Goal: Task Accomplishment & Management: Complete application form

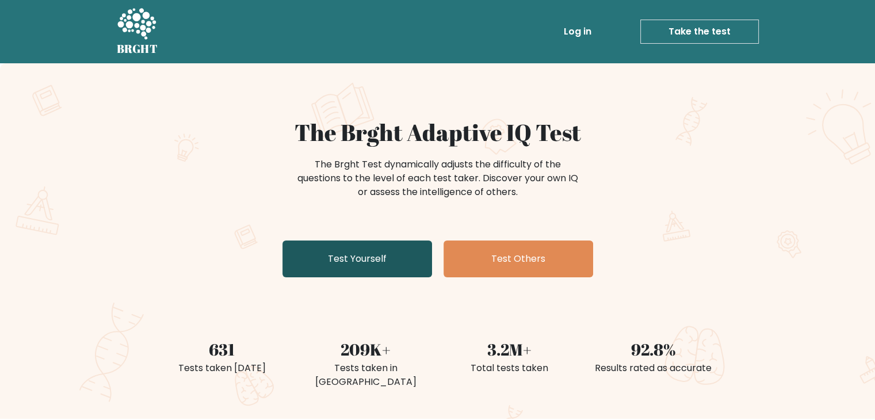
click at [380, 256] on link "Test Yourself" at bounding box center [357, 258] width 150 height 37
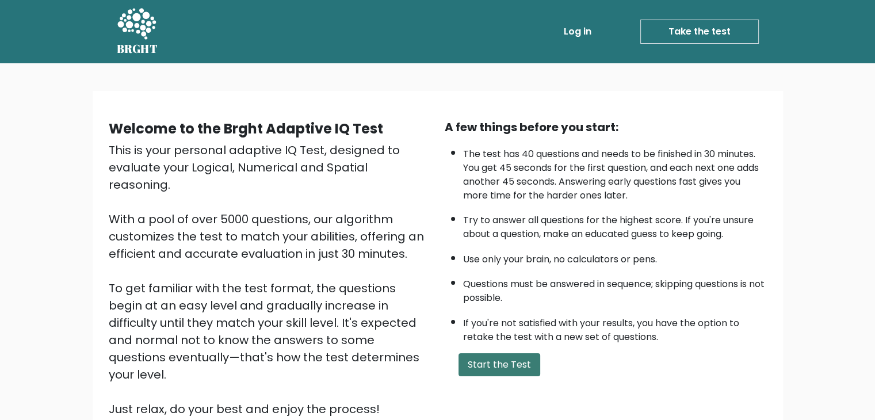
click at [490, 358] on button "Start the Test" at bounding box center [500, 364] width 82 height 23
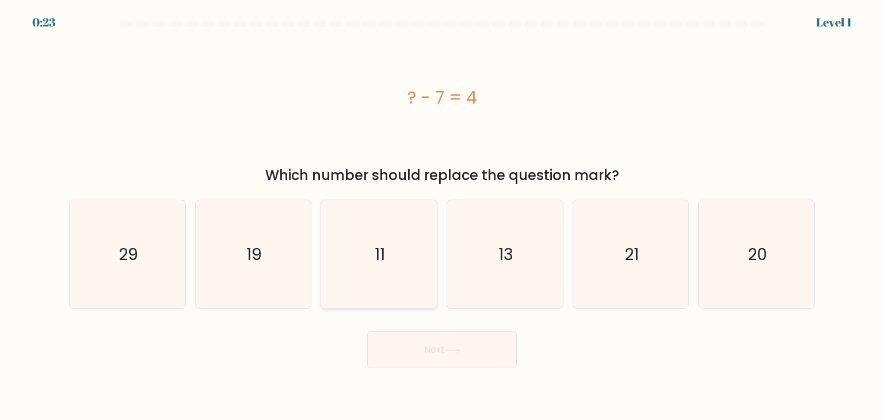
click at [406, 265] on icon "11" at bounding box center [378, 254] width 108 height 108
click at [442, 216] on input "c. 11" at bounding box center [442, 213] width 1 height 6
radio input "true"
click at [432, 351] on button "Next" at bounding box center [442, 349] width 150 height 37
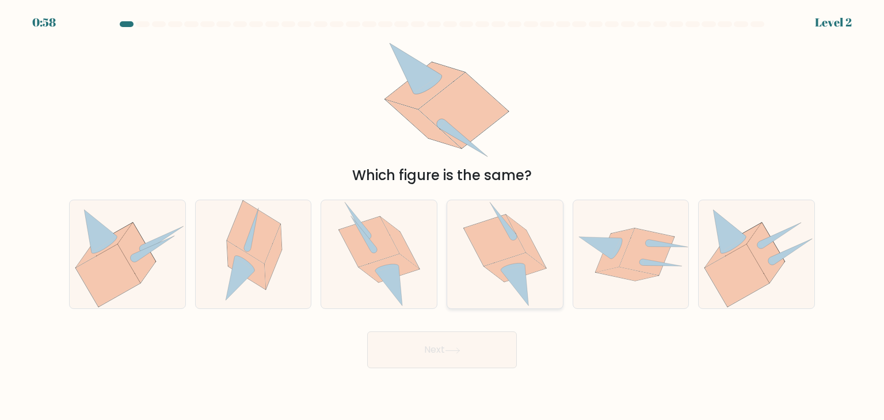
click at [543, 270] on icon at bounding box center [504, 254] width 83 height 108
click at [442, 216] on input "d." at bounding box center [442, 213] width 1 height 6
radio input "true"
click at [475, 345] on button "Next" at bounding box center [442, 349] width 150 height 37
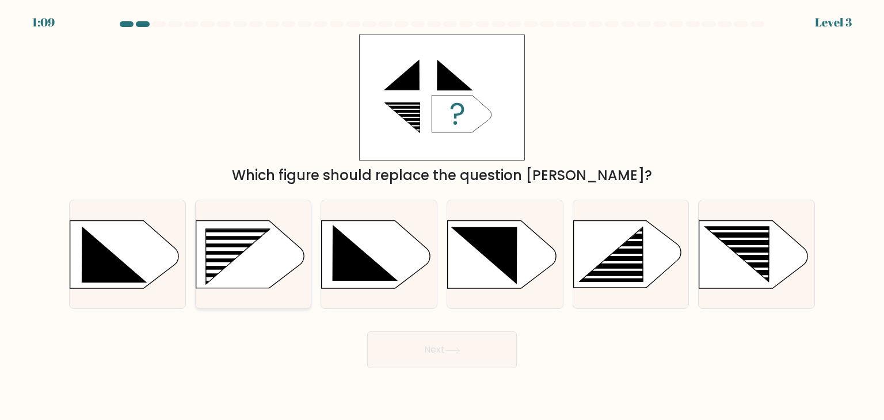
click at [295, 261] on rect at bounding box center [201, 229] width 300 height 228
click at [442, 216] on input "b." at bounding box center [442, 213] width 1 height 6
radio input "true"
click at [453, 359] on button "Next" at bounding box center [442, 349] width 150 height 37
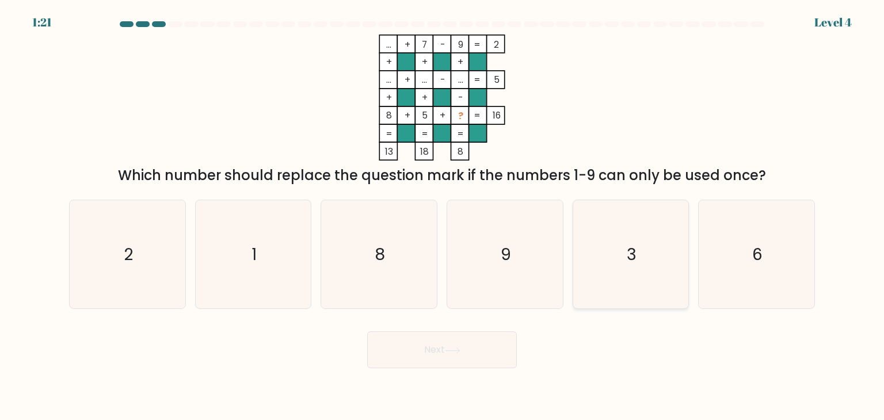
click at [635, 247] on text "3" at bounding box center [632, 254] width 10 height 23
click at [442, 216] on input "e. 3" at bounding box center [442, 213] width 1 height 6
radio input "true"
click at [480, 363] on button "Next" at bounding box center [442, 349] width 150 height 37
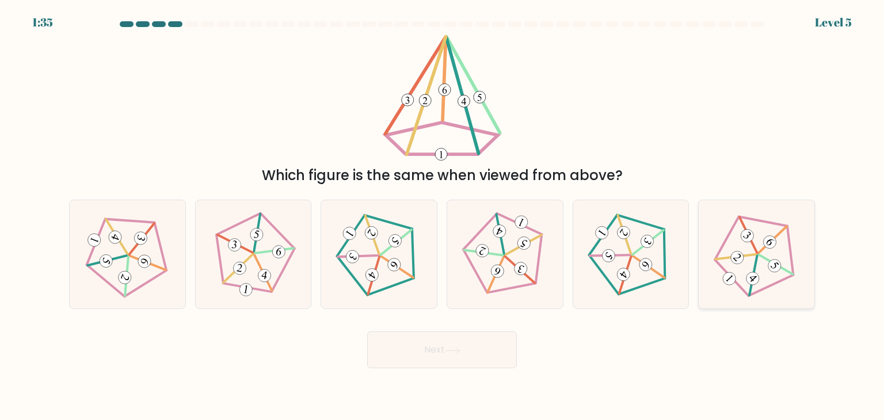
click at [779, 258] on icon at bounding box center [756, 254] width 87 height 87
click at [442, 216] on input "f." at bounding box center [442, 213] width 1 height 6
radio input "true"
click at [486, 360] on button "Next" at bounding box center [442, 349] width 150 height 37
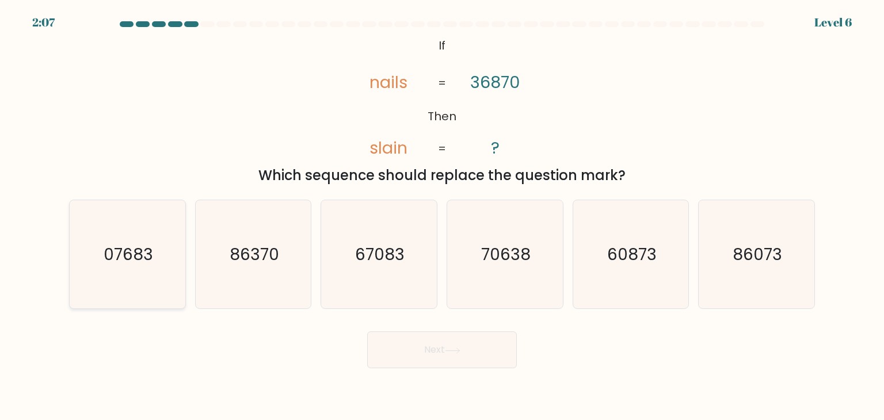
click at [173, 262] on icon "07683" at bounding box center [127, 254] width 108 height 108
click at [442, 216] on input "a. 07683" at bounding box center [442, 213] width 1 height 6
radio input "true"
click at [440, 340] on button "Next" at bounding box center [442, 349] width 150 height 37
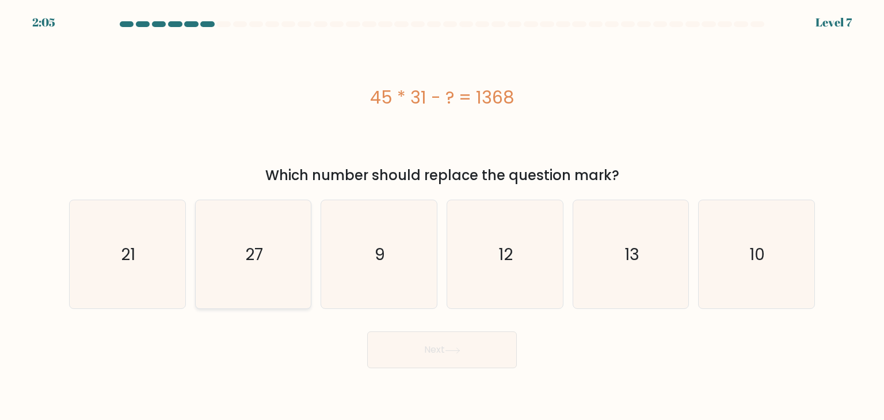
click at [272, 246] on icon "27" at bounding box center [253, 254] width 108 height 108
click at [442, 216] on input "b. 27" at bounding box center [442, 213] width 1 height 6
radio input "true"
click at [453, 360] on button "Next" at bounding box center [442, 349] width 150 height 37
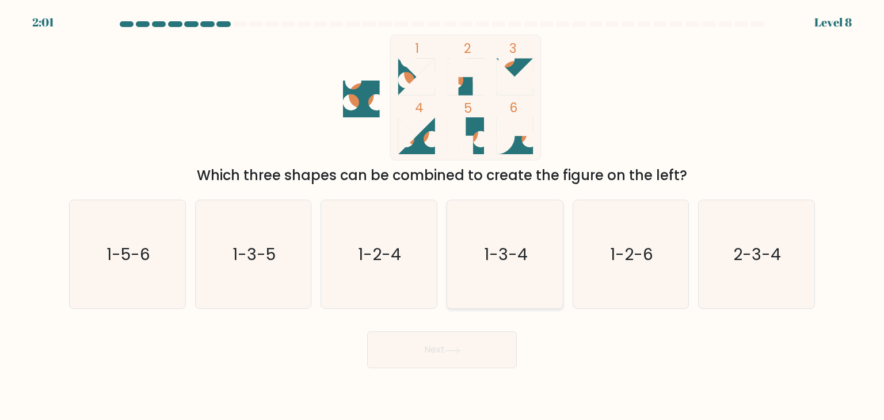
click at [512, 308] on icon "1-3-4" at bounding box center [504, 254] width 108 height 108
click at [442, 216] on input "d. 1-3-4" at bounding box center [442, 213] width 1 height 6
radio input "true"
click at [482, 356] on button "Next" at bounding box center [442, 349] width 150 height 37
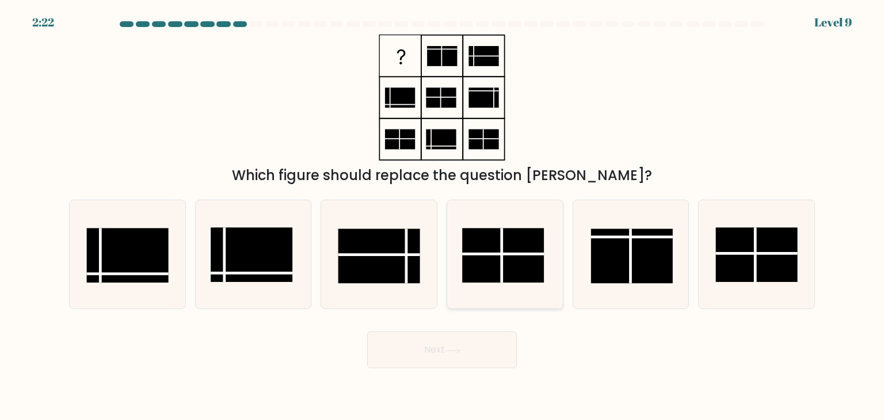
click at [534, 250] on rect at bounding box center [503, 255] width 82 height 55
click at [442, 216] on input "d." at bounding box center [442, 213] width 1 height 6
radio input "true"
click at [460, 367] on button "Next" at bounding box center [442, 349] width 150 height 37
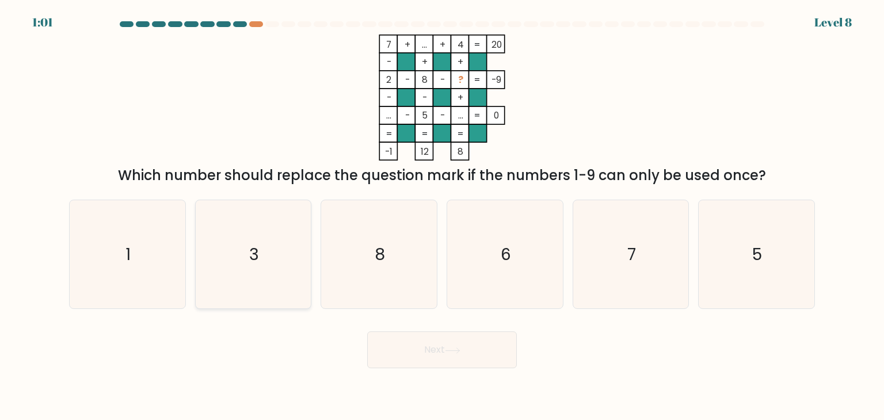
click at [281, 272] on icon "3" at bounding box center [253, 254] width 108 height 108
click at [442, 216] on input "b. 3" at bounding box center [442, 213] width 1 height 6
radio input "true"
click at [435, 350] on button "Next" at bounding box center [442, 349] width 150 height 37
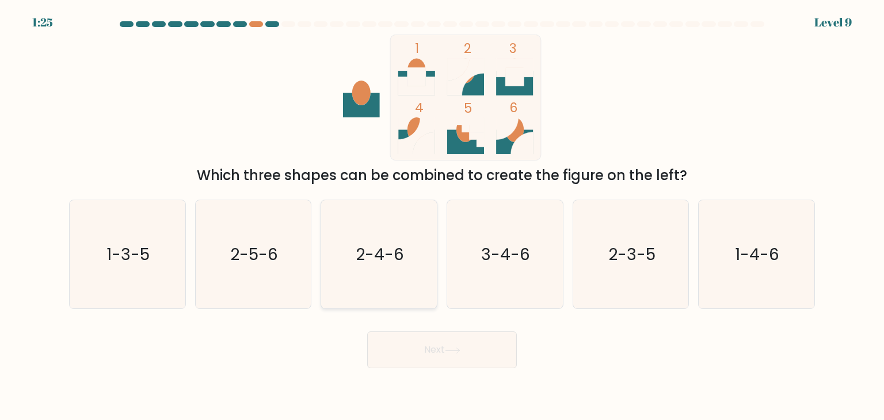
click at [408, 224] on icon "2-4-6" at bounding box center [378, 254] width 108 height 108
click at [442, 216] on input "c. 2-4-6" at bounding box center [442, 213] width 1 height 6
radio input "true"
click at [465, 352] on button "Next" at bounding box center [442, 349] width 150 height 37
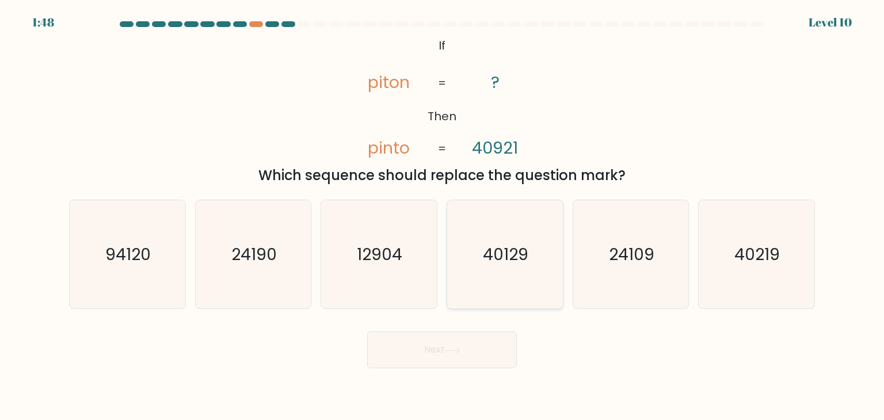
click at [509, 242] on icon "40129" at bounding box center [504, 254] width 108 height 108
click at [442, 216] on input "d. 40129" at bounding box center [442, 213] width 1 height 6
radio input "true"
click at [739, 255] on text "40219" at bounding box center [757, 254] width 45 height 23
click at [442, 216] on input "f. 40219" at bounding box center [442, 213] width 1 height 6
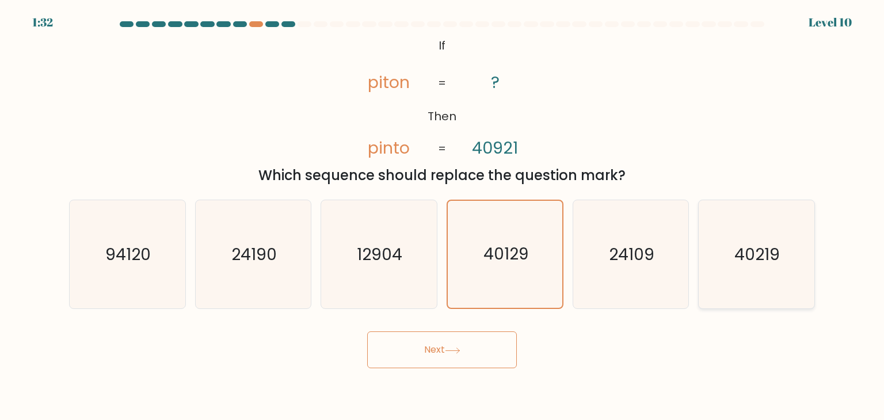
radio input "true"
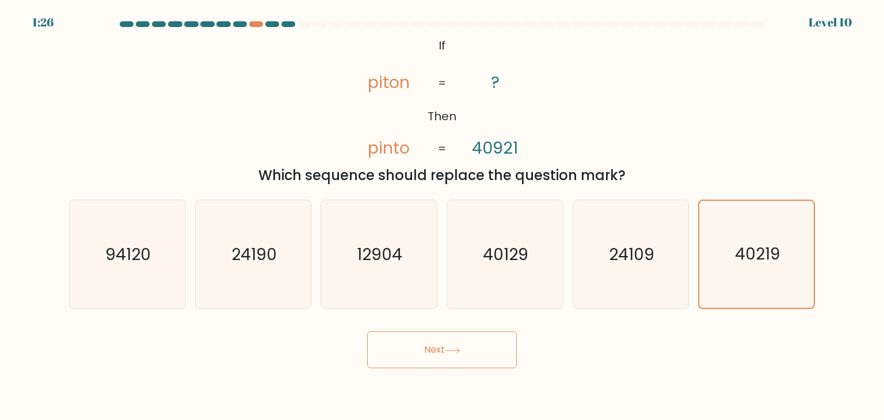
click at [456, 351] on icon at bounding box center [453, 351] width 16 height 6
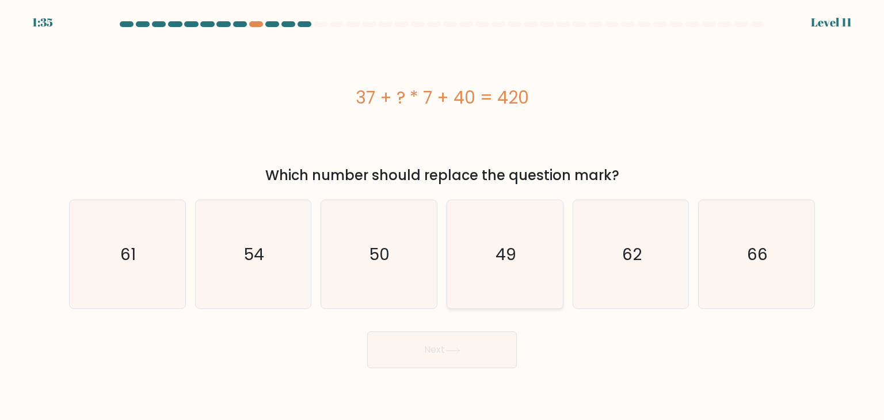
click at [533, 254] on icon "49" at bounding box center [504, 254] width 108 height 108
click at [442, 216] on input "d. 49" at bounding box center [442, 213] width 1 height 6
radio input "true"
click at [471, 341] on button "Next" at bounding box center [442, 349] width 150 height 37
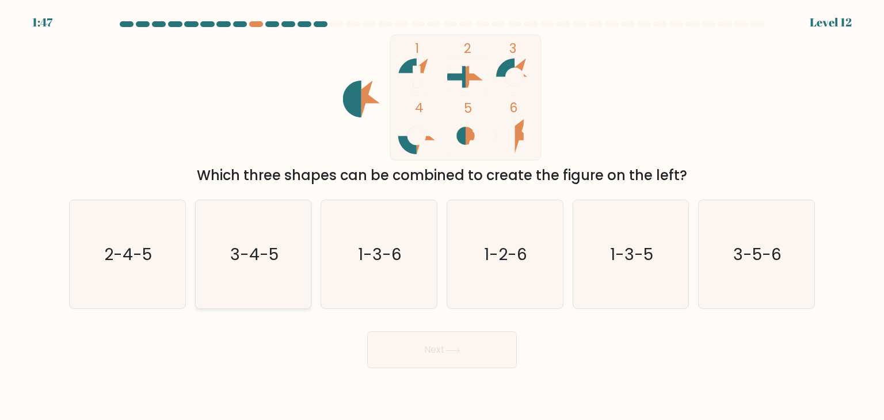
click at [287, 251] on icon "3-4-5" at bounding box center [253, 254] width 108 height 108
click at [442, 216] on input "b. 3-4-5" at bounding box center [442, 213] width 1 height 6
radio input "true"
click at [454, 358] on button "Next" at bounding box center [442, 349] width 150 height 37
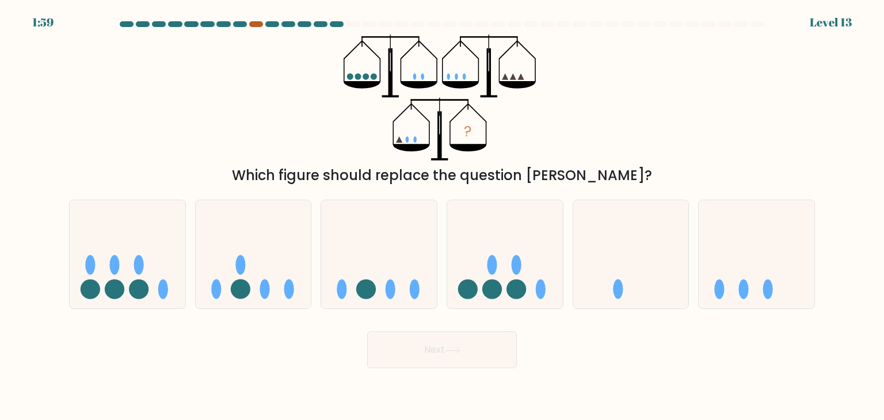
click at [258, 25] on div at bounding box center [256, 24] width 14 height 6
click at [704, 276] on icon at bounding box center [756, 255] width 116 height 96
click at [442, 216] on input "f." at bounding box center [442, 213] width 1 height 6
radio input "true"
click at [446, 362] on button "Next" at bounding box center [442, 349] width 150 height 37
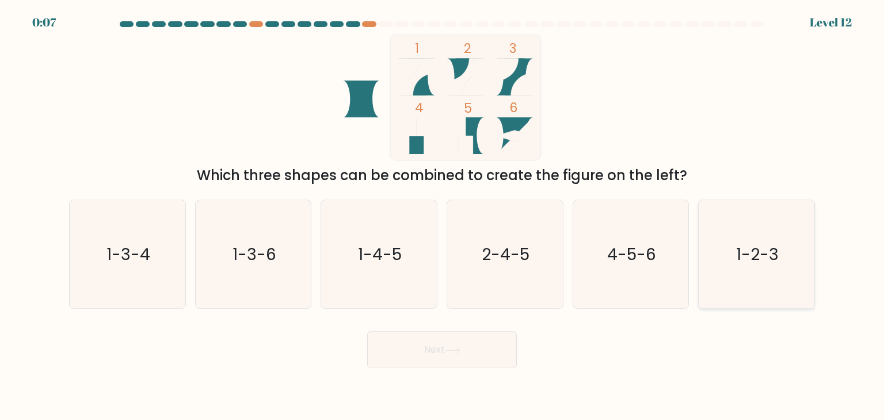
click at [711, 251] on icon "1-2-3" at bounding box center [756, 254] width 108 height 108
click at [442, 216] on input "f. 1-2-3" at bounding box center [442, 213] width 1 height 6
radio input "true"
click at [428, 345] on button "Next" at bounding box center [442, 349] width 150 height 37
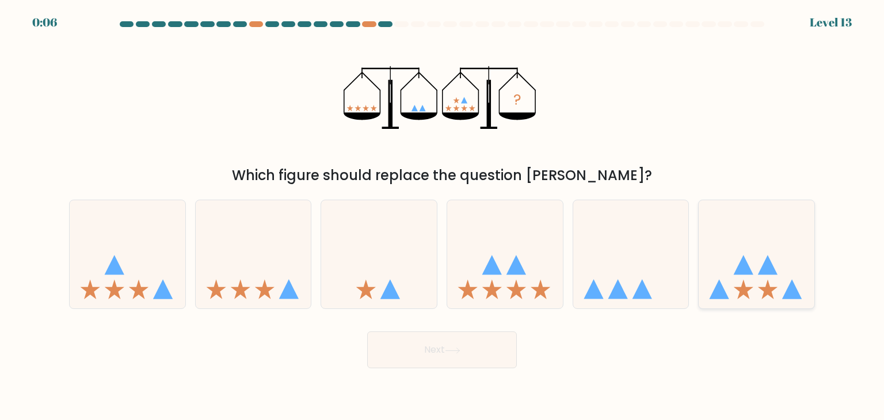
click at [723, 289] on icon at bounding box center [719, 290] width 20 height 20
click at [442, 216] on input "f." at bounding box center [442, 213] width 1 height 6
radio input "true"
click at [462, 360] on button "Next" at bounding box center [442, 349] width 150 height 37
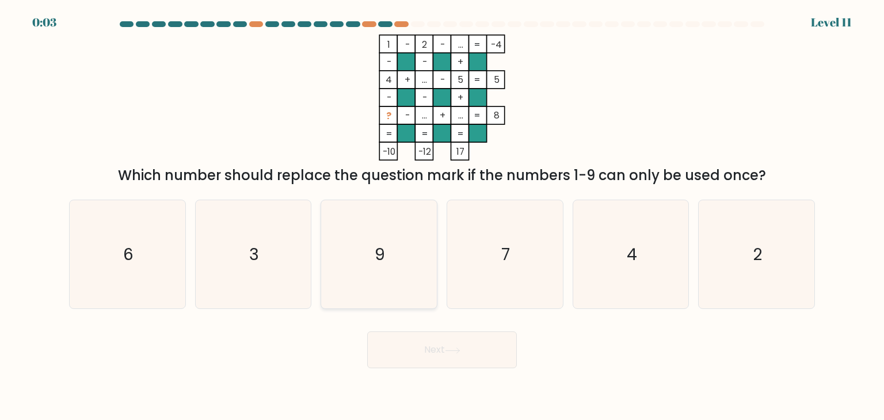
click at [355, 268] on icon "9" at bounding box center [378, 254] width 108 height 108
click at [442, 216] on input "c. 9" at bounding box center [442, 213] width 1 height 6
radio input "true"
click at [450, 348] on icon at bounding box center [453, 351] width 16 height 6
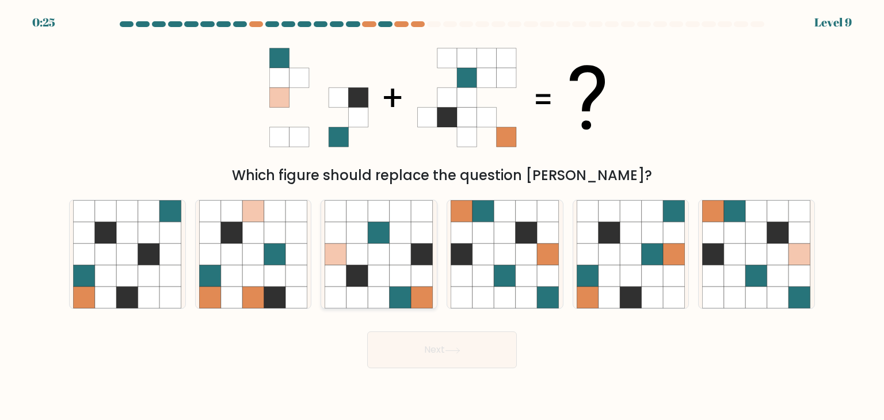
click at [405, 291] on icon at bounding box center [401, 298] width 22 height 22
click at [442, 216] on input "c." at bounding box center [442, 213] width 1 height 6
radio input "true"
click at [421, 346] on button "Next" at bounding box center [442, 349] width 150 height 37
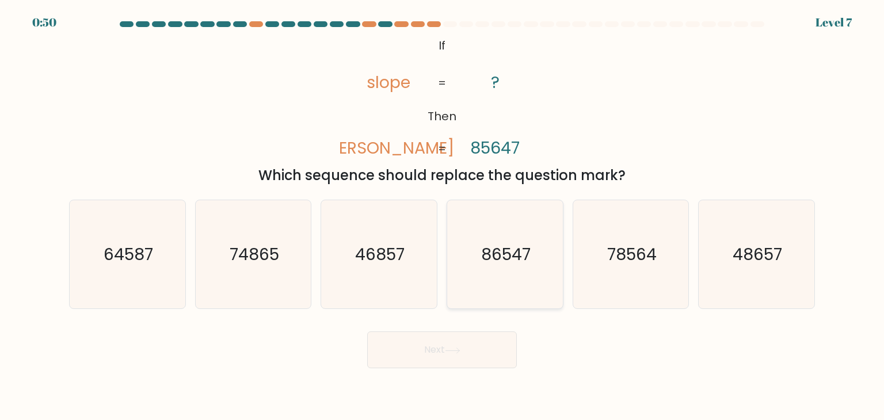
click at [488, 266] on icon "86547" at bounding box center [504, 254] width 108 height 108
click at [442, 216] on input "d. 86547" at bounding box center [442, 213] width 1 height 6
radio input "true"
click at [444, 362] on button "Next" at bounding box center [442, 349] width 150 height 37
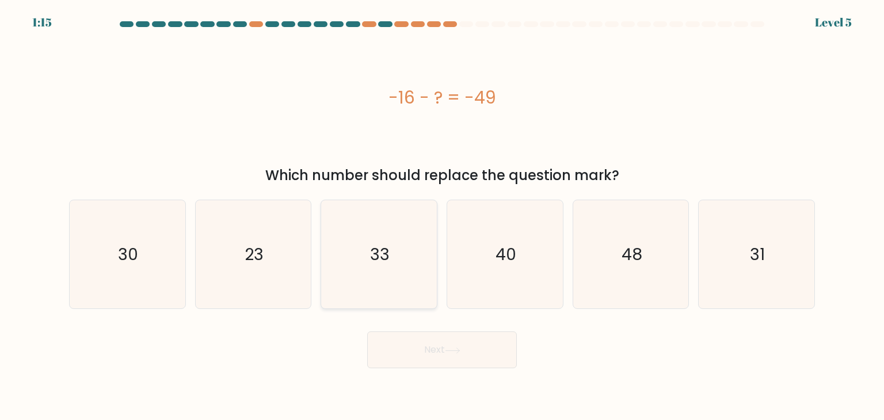
click at [399, 264] on icon "33" at bounding box center [378, 254] width 108 height 108
click at [442, 216] on input "c. 33" at bounding box center [442, 213] width 1 height 6
radio input "true"
click at [435, 337] on button "Next" at bounding box center [442, 349] width 150 height 37
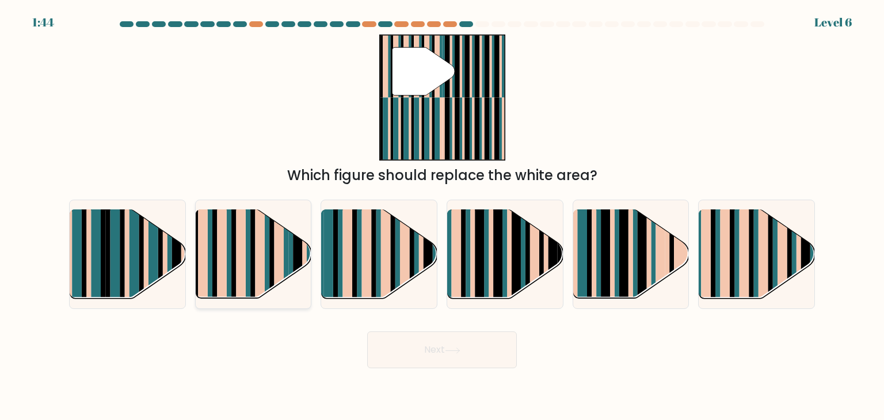
click at [243, 254] on rect at bounding box center [241, 245] width 10 height 114
click at [442, 216] on input "b." at bounding box center [442, 213] width 1 height 6
radio input "true"
click at [416, 356] on button "Next" at bounding box center [442, 349] width 150 height 37
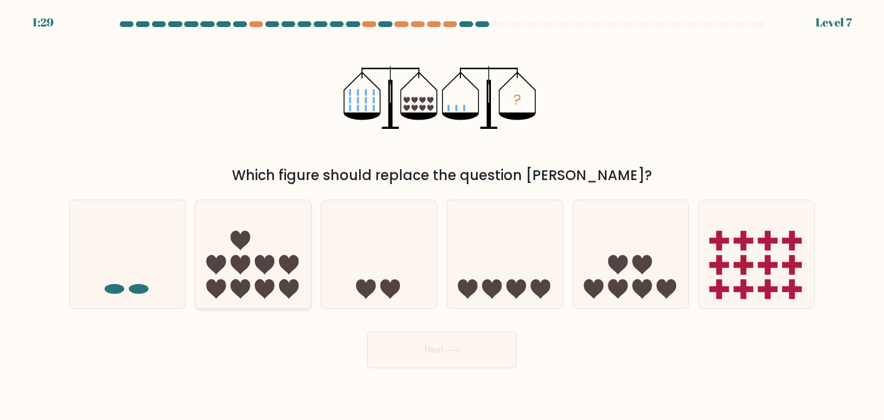
click at [277, 242] on icon at bounding box center [254, 255] width 116 height 96
click at [442, 216] on input "b." at bounding box center [442, 213] width 1 height 6
radio input "true"
click at [471, 359] on button "Next" at bounding box center [442, 349] width 150 height 37
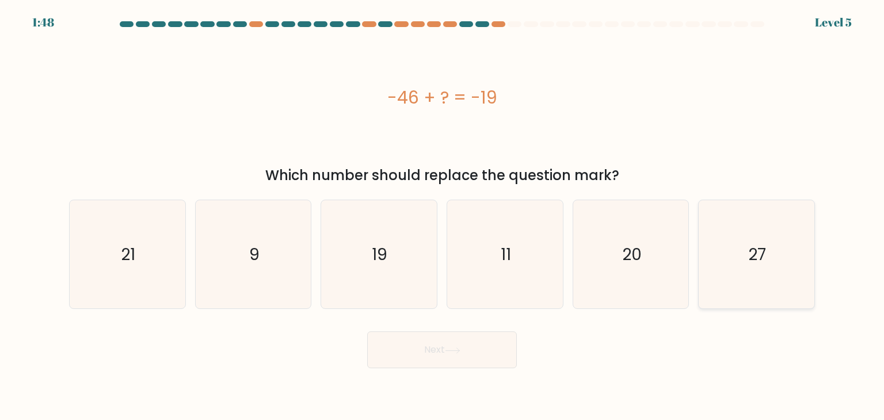
click at [789, 230] on icon "27" at bounding box center [756, 254] width 108 height 108
click at [442, 216] on input "f. 27" at bounding box center [442, 213] width 1 height 6
radio input "true"
click at [433, 355] on button "Next" at bounding box center [442, 349] width 150 height 37
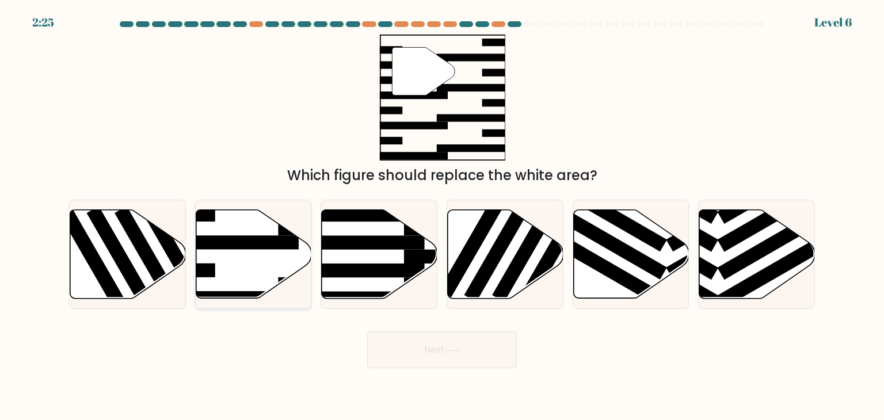
click at [289, 245] on rect at bounding box center [235, 242] width 125 height 14
click at [442, 216] on input "b." at bounding box center [442, 213] width 1 height 6
radio input "true"
click at [433, 343] on button "Next" at bounding box center [442, 349] width 150 height 37
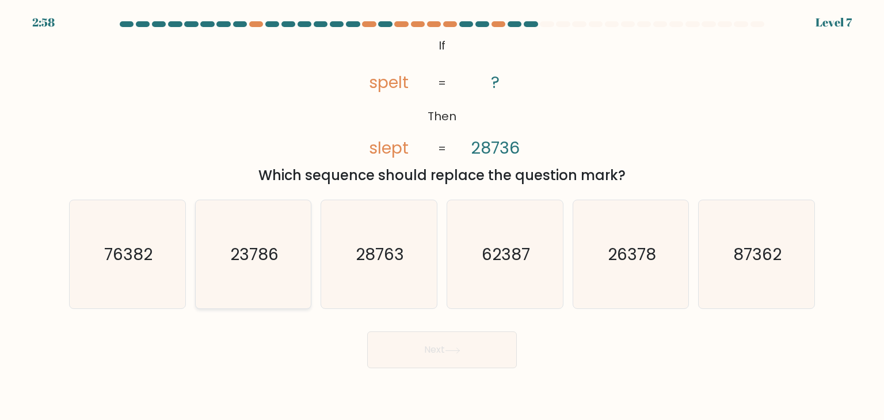
click at [275, 272] on icon "23786" at bounding box center [253, 254] width 108 height 108
click at [442, 216] on input "b. 23786" at bounding box center [442, 213] width 1 height 6
radio input "true"
click at [430, 352] on button "Next" at bounding box center [442, 349] width 150 height 37
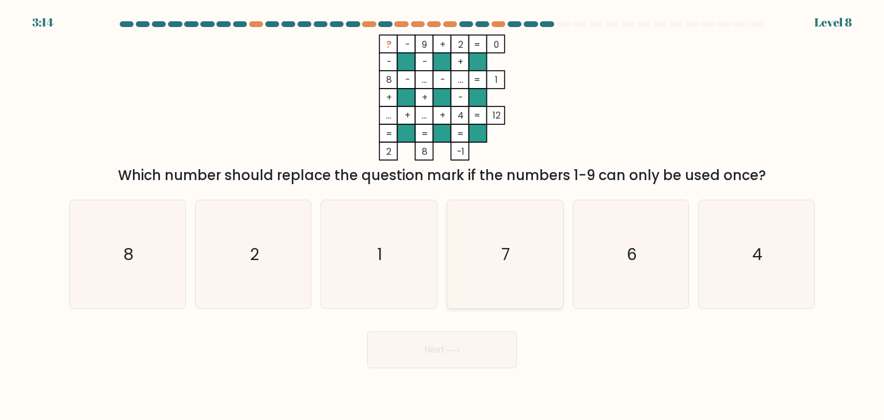
click at [551, 268] on icon "7" at bounding box center [504, 254] width 108 height 108
click at [442, 216] on input "d. 7" at bounding box center [442, 213] width 1 height 6
radio input "true"
click at [460, 357] on button "Next" at bounding box center [442, 349] width 150 height 37
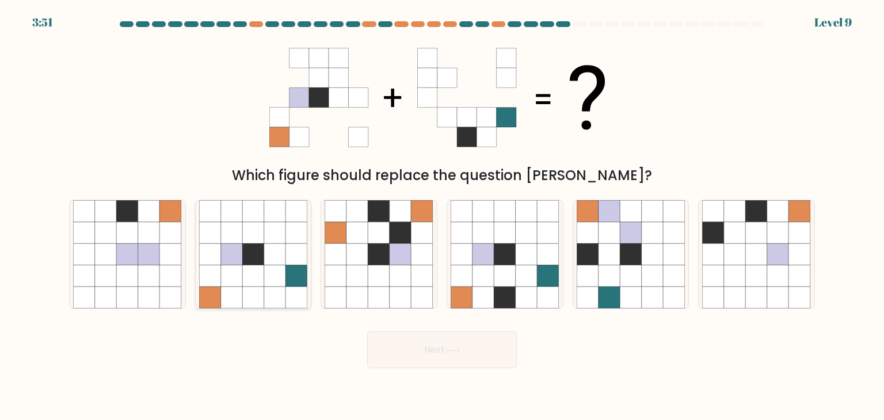
click at [255, 258] on icon at bounding box center [253, 254] width 22 height 22
click at [442, 216] on input "b." at bounding box center [442, 213] width 1 height 6
radio input "true"
click at [419, 357] on button "Next" at bounding box center [442, 349] width 150 height 37
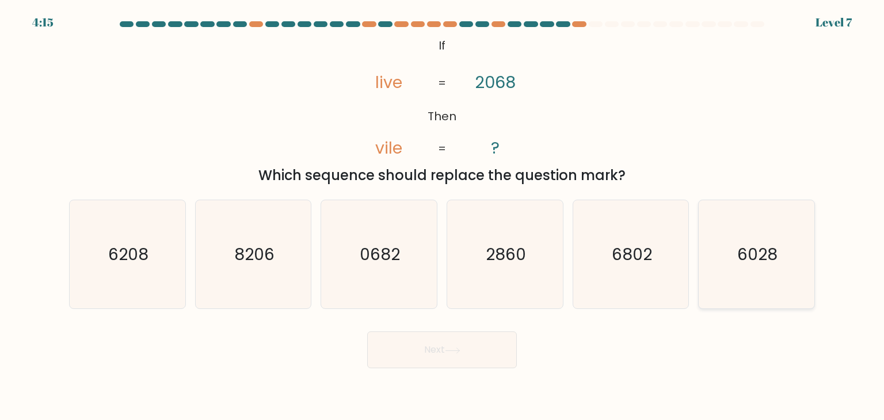
click at [769, 215] on icon "6028" at bounding box center [756, 254] width 108 height 108
click at [442, 215] on input "f. 6028" at bounding box center [442, 213] width 1 height 6
radio input "true"
click at [460, 360] on button "Next" at bounding box center [442, 349] width 150 height 37
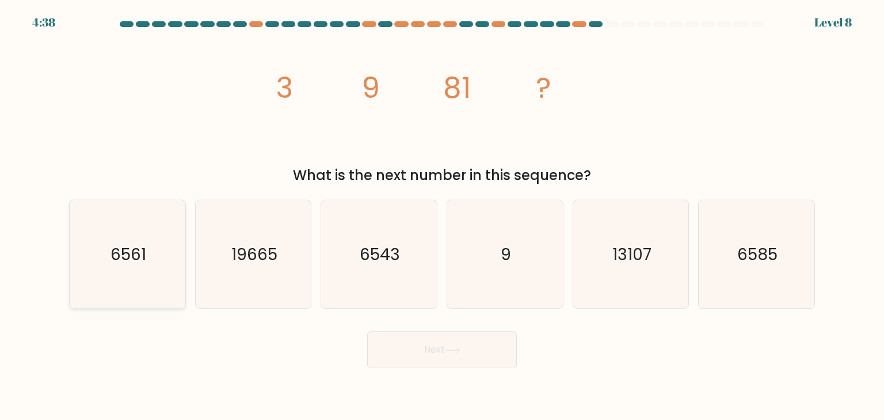
click at [151, 236] on icon "6561" at bounding box center [127, 254] width 108 height 108
click at [442, 216] on input "a. 6561" at bounding box center [442, 213] width 1 height 6
radio input "true"
click at [432, 352] on button "Next" at bounding box center [442, 349] width 150 height 37
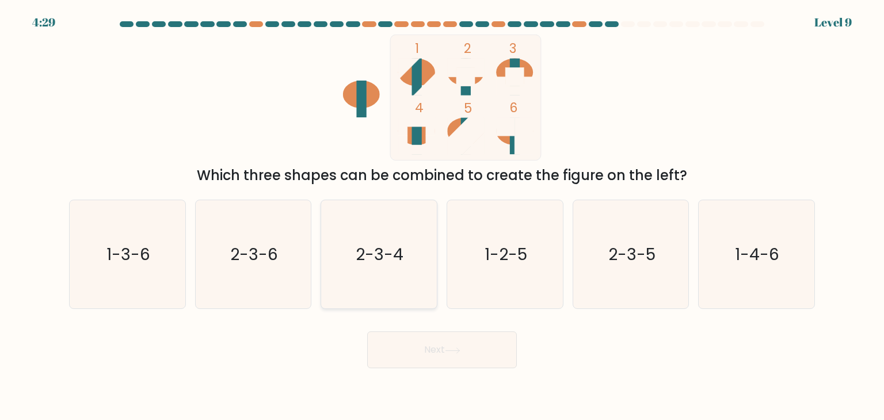
click at [404, 272] on icon "2-3-4" at bounding box center [378, 254] width 108 height 108
click at [442, 216] on input "c. 2-3-4" at bounding box center [442, 213] width 1 height 6
radio input "true"
click at [446, 355] on button "Next" at bounding box center [442, 349] width 150 height 37
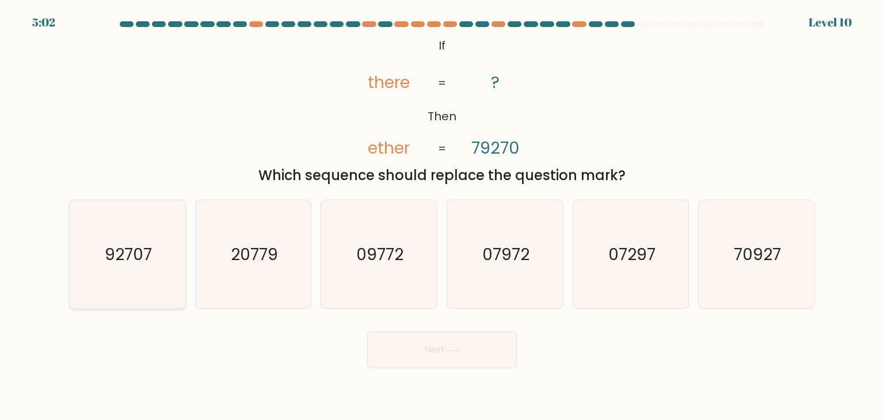
click at [158, 259] on icon "92707" at bounding box center [127, 254] width 108 height 108
click at [442, 216] on input "a. 92707" at bounding box center [442, 213] width 1 height 6
radio input "true"
click at [458, 348] on icon at bounding box center [453, 351] width 16 height 6
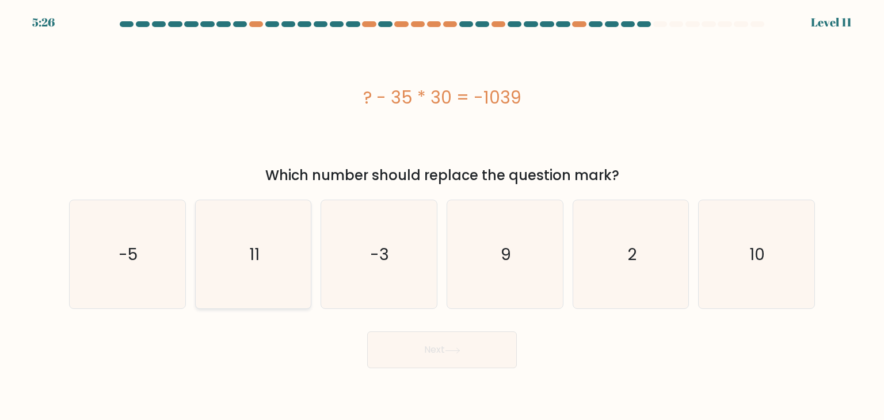
click at [232, 298] on icon "11" at bounding box center [253, 254] width 108 height 108
click at [442, 216] on input "b. 11" at bounding box center [442, 213] width 1 height 6
radio input "true"
click at [435, 343] on button "Next" at bounding box center [442, 349] width 150 height 37
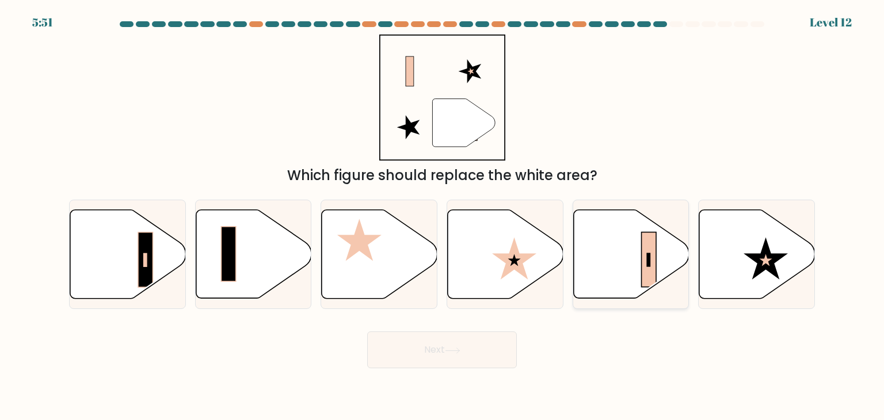
click at [625, 265] on icon at bounding box center [631, 254] width 116 height 89
click at [442, 216] on input "e." at bounding box center [442, 213] width 1 height 6
radio input "true"
click at [472, 342] on button "Next" at bounding box center [442, 349] width 150 height 37
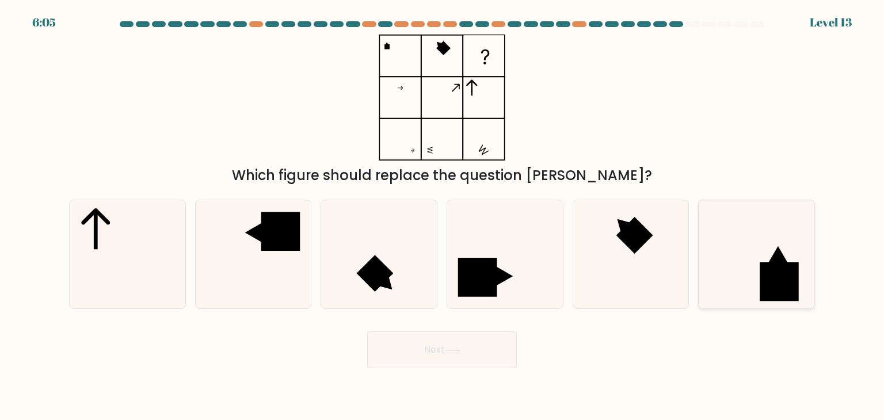
click at [736, 261] on icon at bounding box center [756, 254] width 108 height 108
click at [442, 216] on input "f." at bounding box center [442, 213] width 1 height 6
radio input "true"
click at [451, 350] on icon at bounding box center [453, 351] width 16 height 6
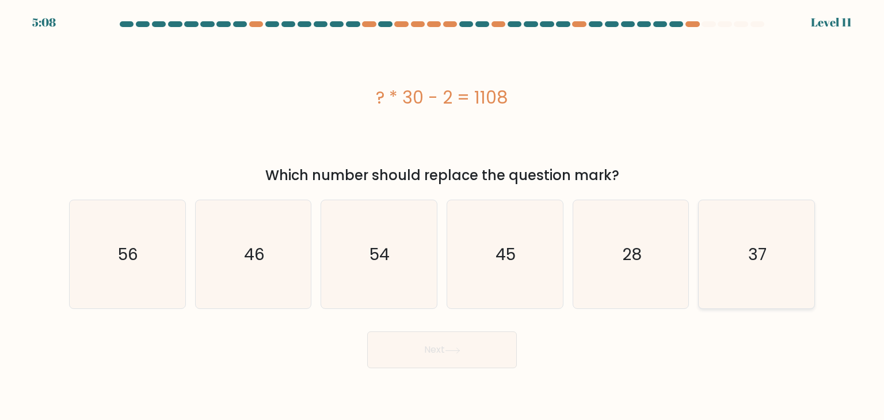
click at [741, 231] on icon "37" at bounding box center [756, 254] width 108 height 108
click at [442, 216] on input "f. 37" at bounding box center [442, 213] width 1 height 6
radio input "true"
click at [442, 340] on button "Next" at bounding box center [442, 349] width 150 height 37
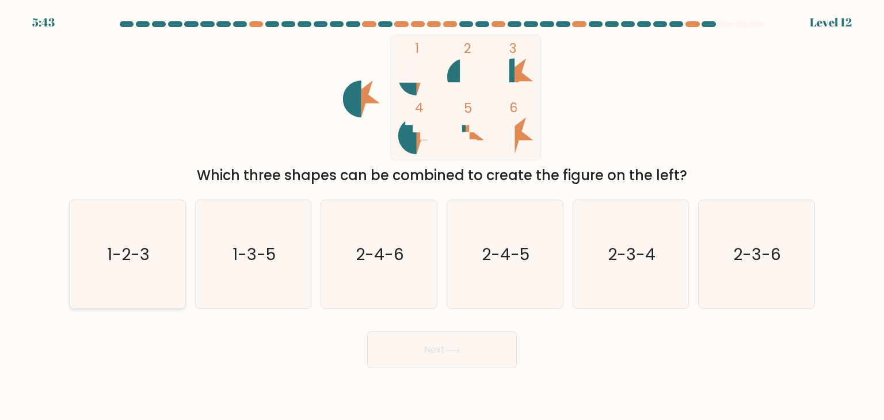
click at [177, 280] on icon "1-2-3" at bounding box center [127, 254] width 108 height 108
click at [442, 216] on input "a. 1-2-3" at bounding box center [442, 213] width 1 height 6
radio input "true"
click at [427, 356] on button "Next" at bounding box center [442, 349] width 150 height 37
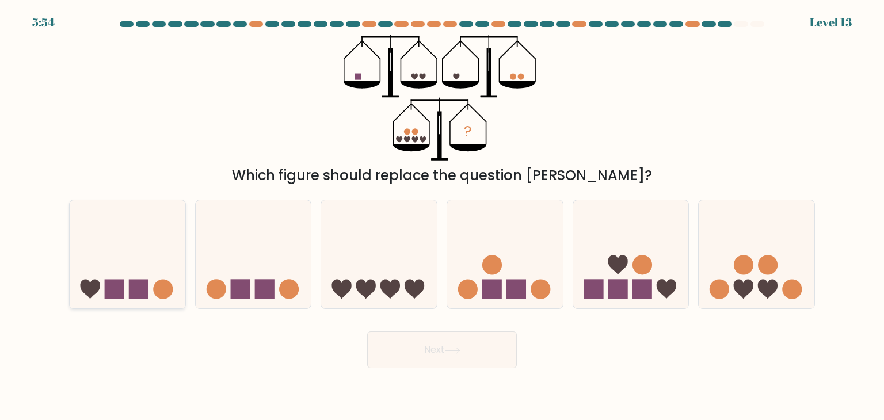
click at [122, 272] on icon at bounding box center [128, 255] width 116 height 96
click at [442, 216] on input "a." at bounding box center [442, 213] width 1 height 6
radio input "true"
click at [456, 358] on button "Next" at bounding box center [442, 349] width 150 height 37
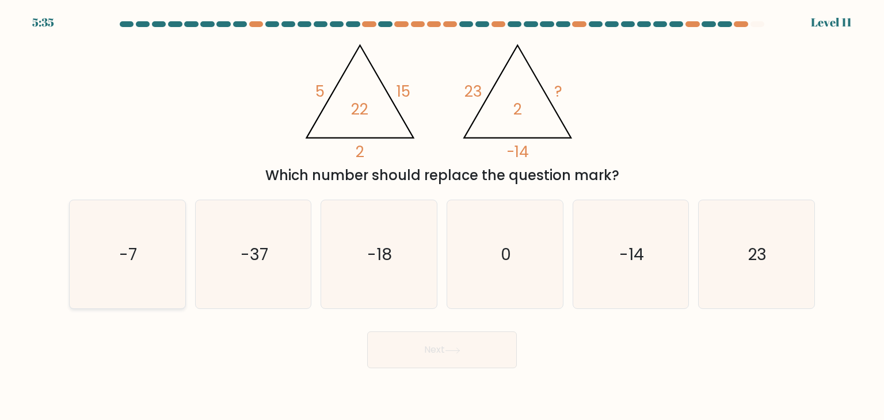
click at [136, 257] on text "-7" at bounding box center [129, 254] width 18 height 23
click at [442, 216] on input "a. -7" at bounding box center [442, 213] width 1 height 6
radio input "true"
click at [459, 343] on button "Next" at bounding box center [442, 349] width 150 height 37
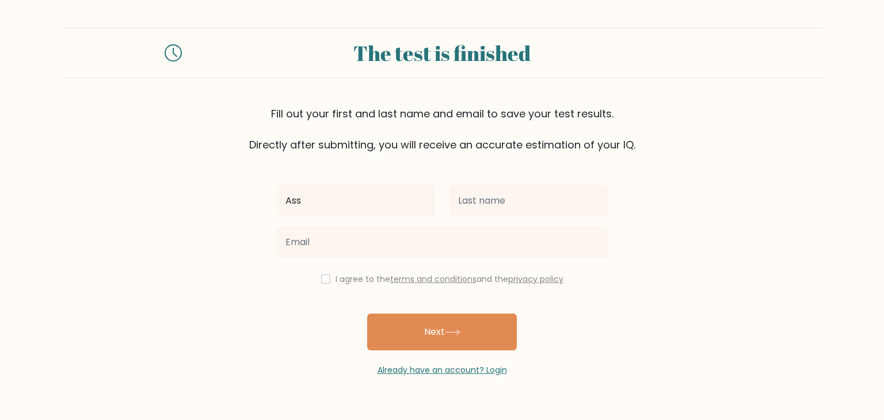
type input "Asshle"
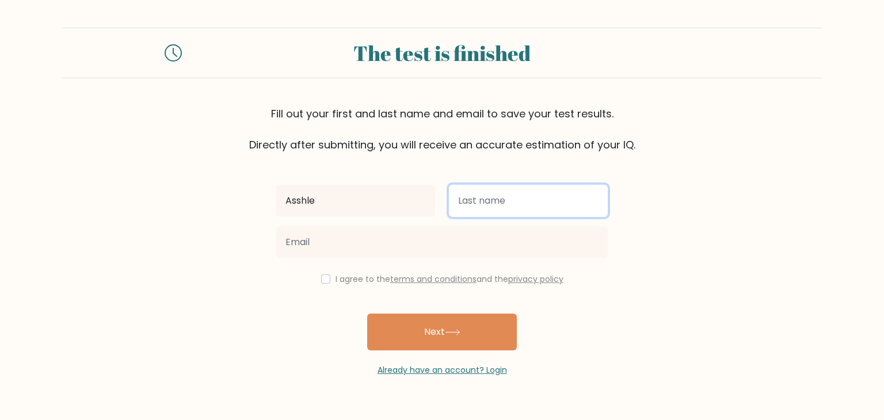
click at [508, 197] on input "text" at bounding box center [528, 201] width 159 height 32
type input "[DEMOGRAPHIC_DATA]"
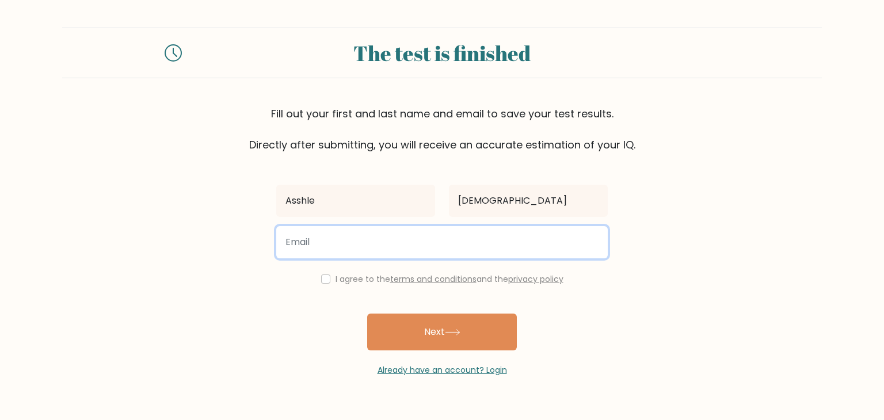
click at [474, 238] on input "email" at bounding box center [441, 242] width 331 height 32
type input "[EMAIL_ADDRESS][DOMAIN_NAME]"
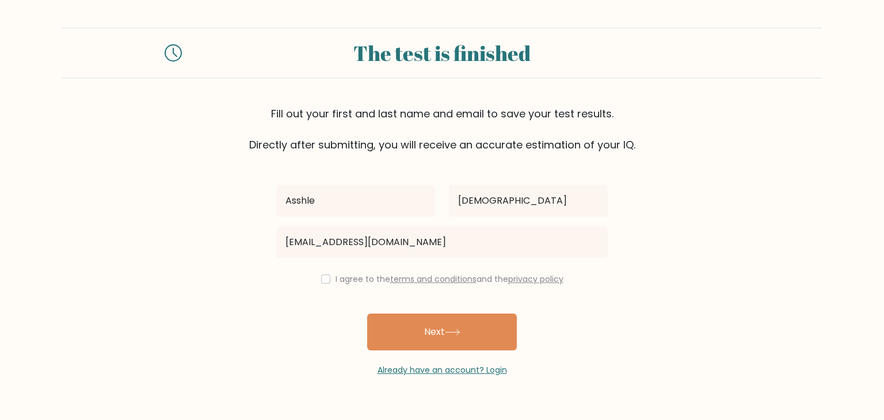
click at [331, 283] on div "I agree to the terms and conditions and the privacy policy" at bounding box center [441, 279] width 345 height 14
click at [324, 280] on input "checkbox" at bounding box center [325, 278] width 9 height 9
checkbox input "true"
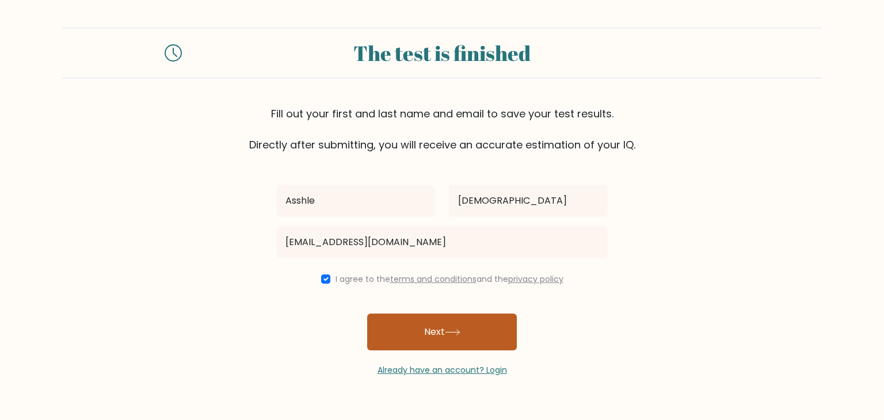
click at [441, 316] on button "Next" at bounding box center [442, 332] width 150 height 37
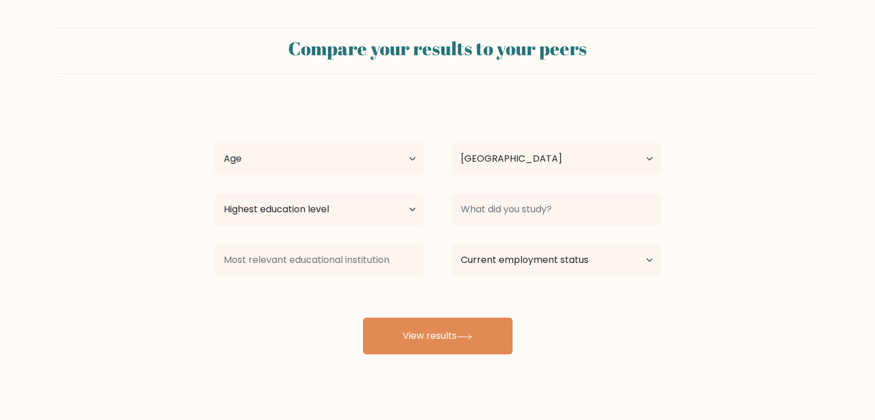
select select "PH"
click at [371, 164] on select "Age Under [DEMOGRAPHIC_DATA] [DEMOGRAPHIC_DATA] [DEMOGRAPHIC_DATA] [DEMOGRAPHIC…" at bounding box center [319, 159] width 209 height 32
select select "18_24"
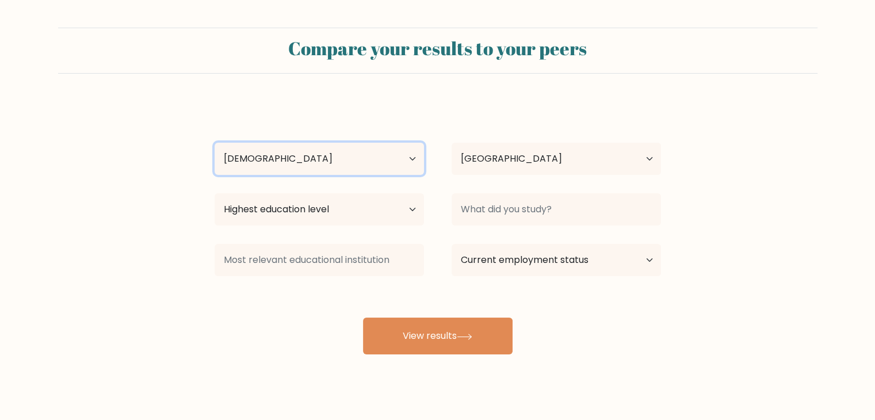
click at [215, 143] on select "Age Under [DEMOGRAPHIC_DATA] [DEMOGRAPHIC_DATA] [DEMOGRAPHIC_DATA] [DEMOGRAPHIC…" at bounding box center [319, 159] width 209 height 32
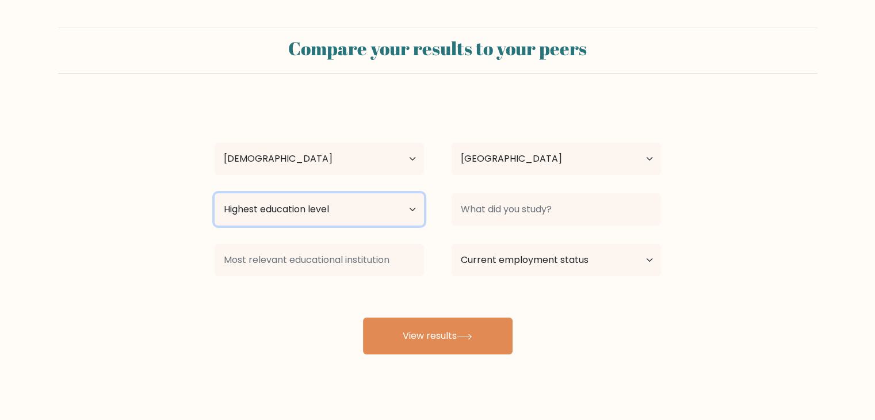
click at [394, 211] on select "Highest education level No schooling Primary Lower Secondary Upper Secondary Oc…" at bounding box center [319, 209] width 209 height 32
click at [365, 205] on select "Highest education level No schooling Primary Lower Secondary Upper Secondary Oc…" at bounding box center [319, 209] width 209 height 32
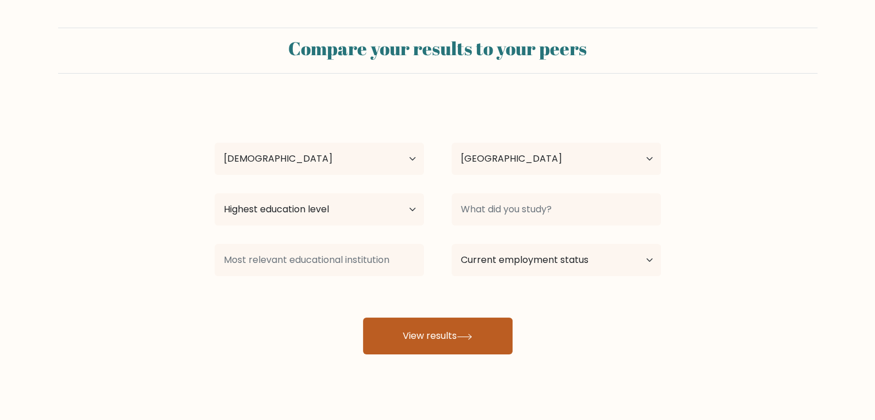
click at [432, 327] on button "View results" at bounding box center [438, 336] width 150 height 37
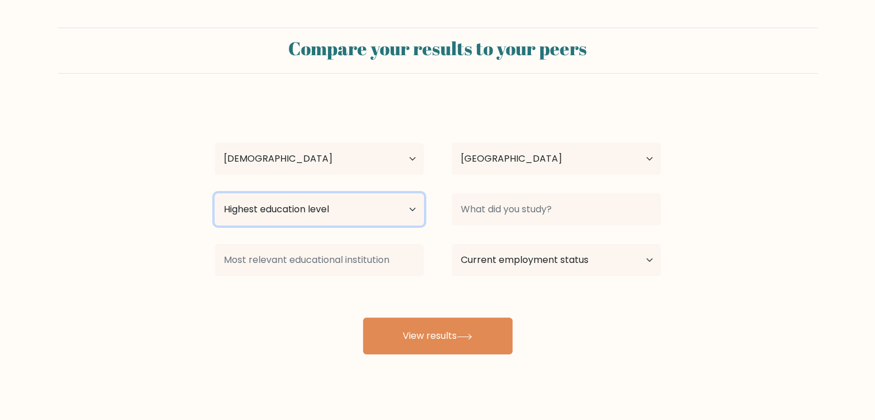
click at [352, 219] on select "Highest education level No schooling Primary Lower Secondary Upper Secondary Oc…" at bounding box center [319, 209] width 209 height 32
click at [374, 215] on select "Highest education level No schooling Primary Lower Secondary Upper Secondary Oc…" at bounding box center [319, 209] width 209 height 32
select select "upper_secondary"
click at [215, 193] on select "Highest education level No schooling Primary Lower Secondary Upper Secondary Oc…" at bounding box center [319, 209] width 209 height 32
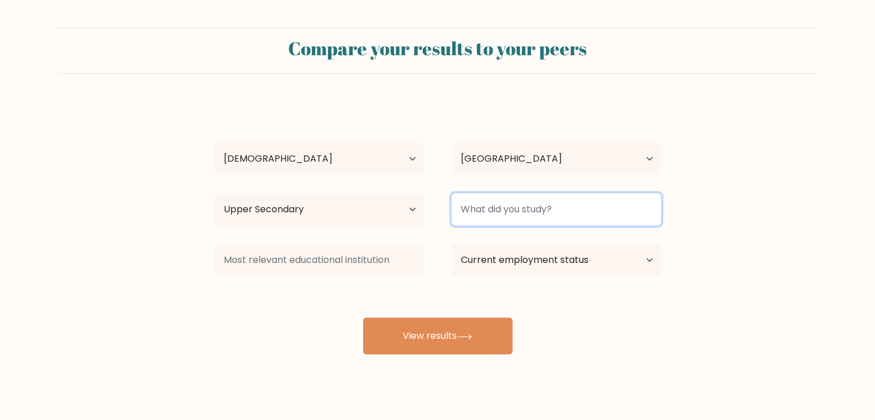
click at [506, 200] on input at bounding box center [556, 209] width 209 height 32
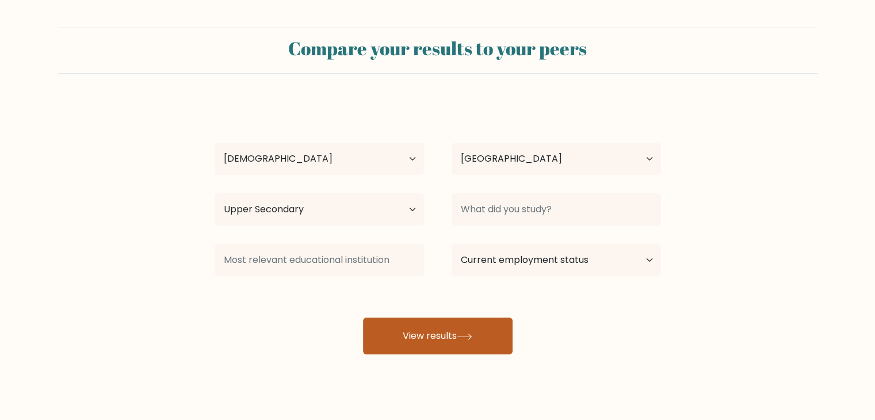
click at [447, 327] on button "View results" at bounding box center [438, 336] width 150 height 37
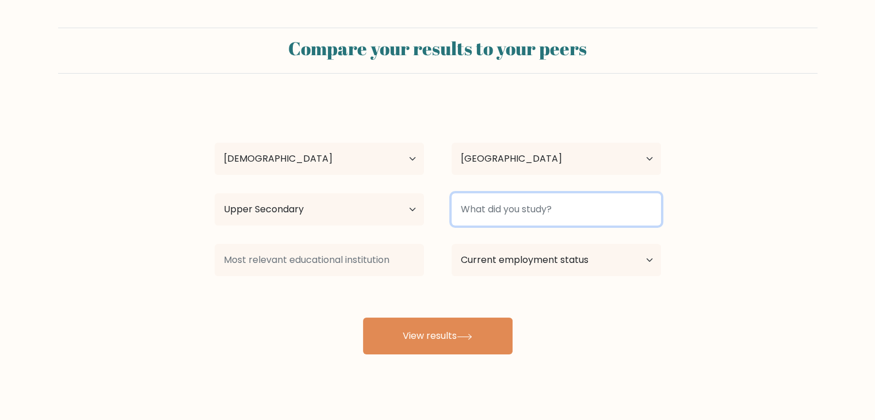
click at [490, 213] on input at bounding box center [556, 209] width 209 height 32
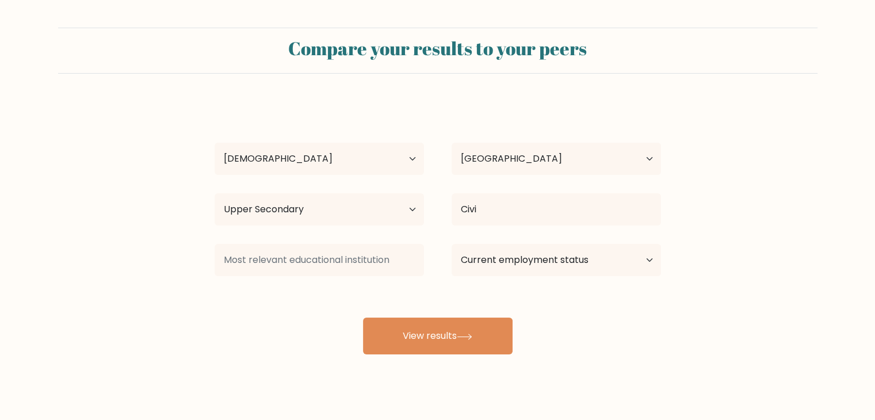
click at [499, 243] on div "[PERSON_NAME] Age Under [DEMOGRAPHIC_DATA] [DEMOGRAPHIC_DATA] [DEMOGRAPHIC_DATA…" at bounding box center [438, 227] width 460 height 253
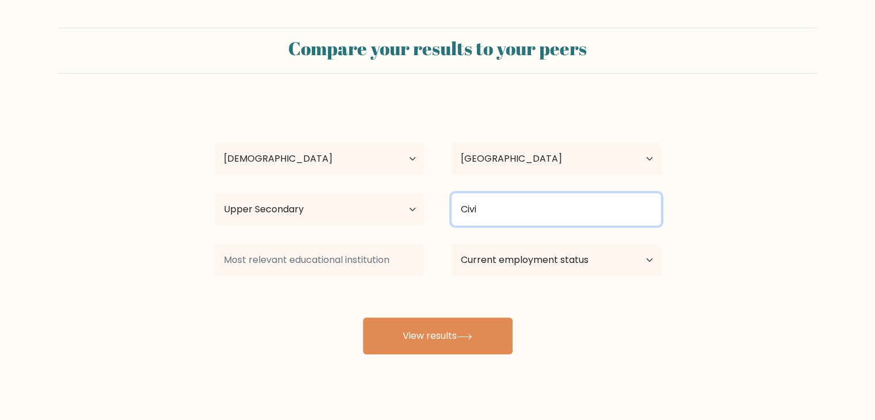
click at [502, 201] on input "Civi" at bounding box center [556, 209] width 209 height 32
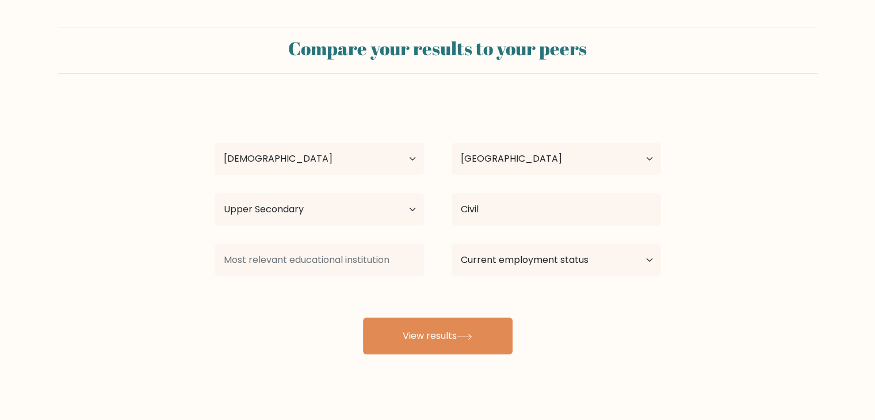
click at [502, 249] on div "[PERSON_NAME] Age Under [DEMOGRAPHIC_DATA] [DEMOGRAPHIC_DATA] [DEMOGRAPHIC_DATA…" at bounding box center [438, 227] width 460 height 253
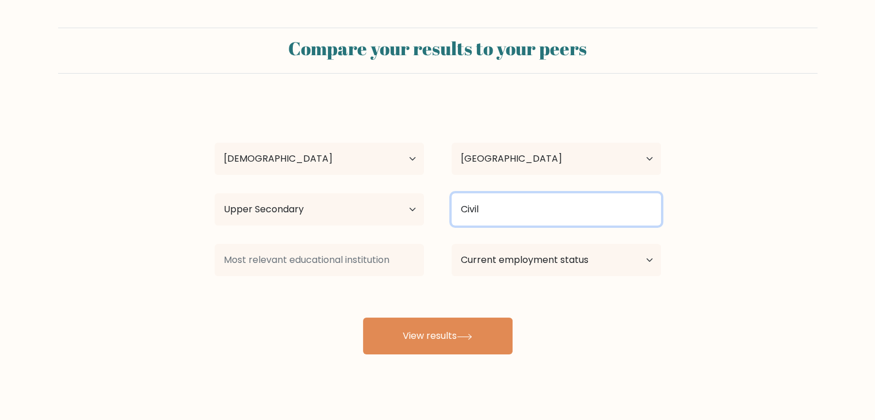
click at [495, 198] on input "Civil" at bounding box center [556, 209] width 209 height 32
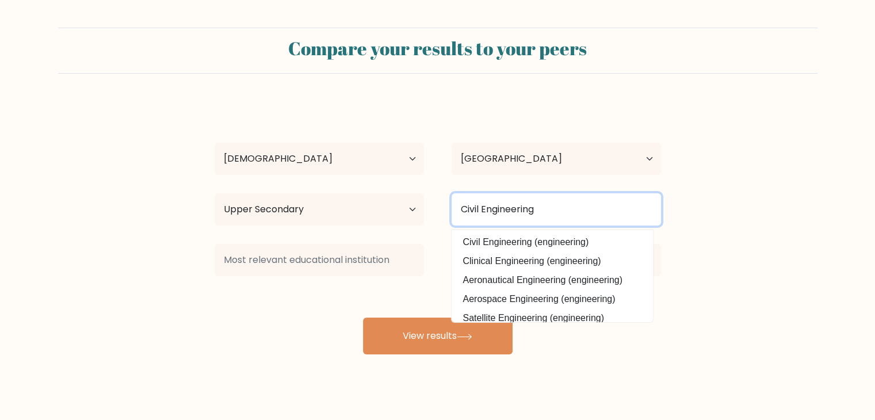
type input "Civil Engineering"
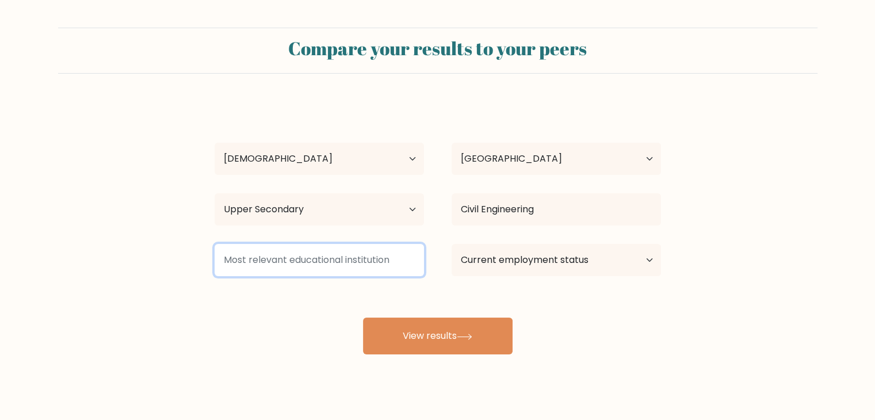
click at [342, 265] on input at bounding box center [319, 260] width 209 height 32
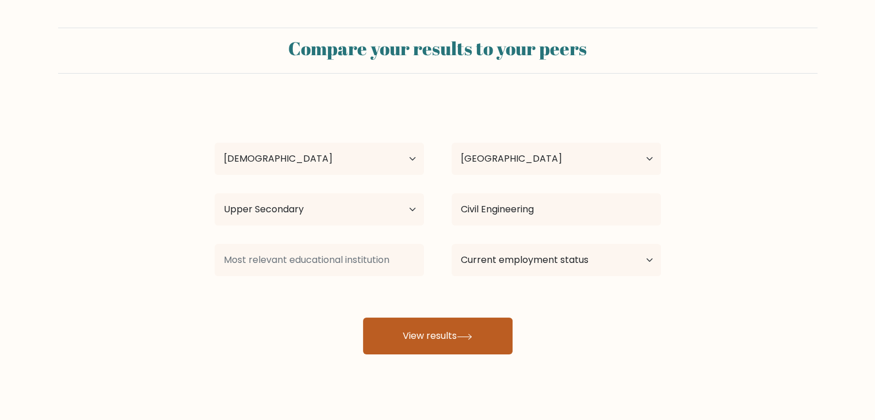
click at [411, 341] on button "View results" at bounding box center [438, 336] width 150 height 37
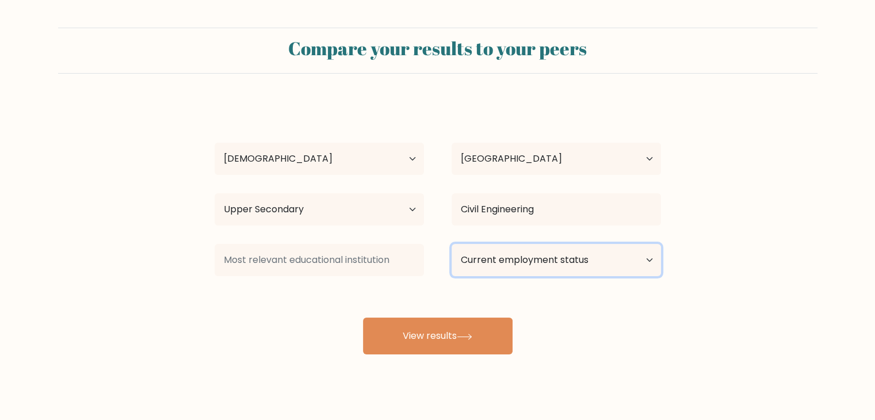
click at [529, 262] on select "Current employment status Employed Student Retired Other / prefer not to answer" at bounding box center [556, 260] width 209 height 32
select select "other"
click at [452, 244] on select "Current employment status Employed Student Retired Other / prefer not to answer" at bounding box center [556, 260] width 209 height 32
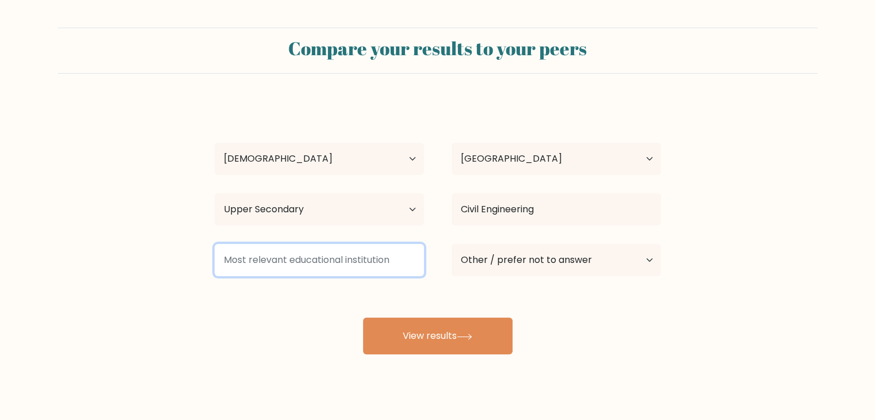
click at [377, 255] on input at bounding box center [319, 260] width 209 height 32
drag, startPoint x: 398, startPoint y: 262, endPoint x: 340, endPoint y: 261, distance: 58.1
click at [340, 261] on input at bounding box center [319, 260] width 209 height 32
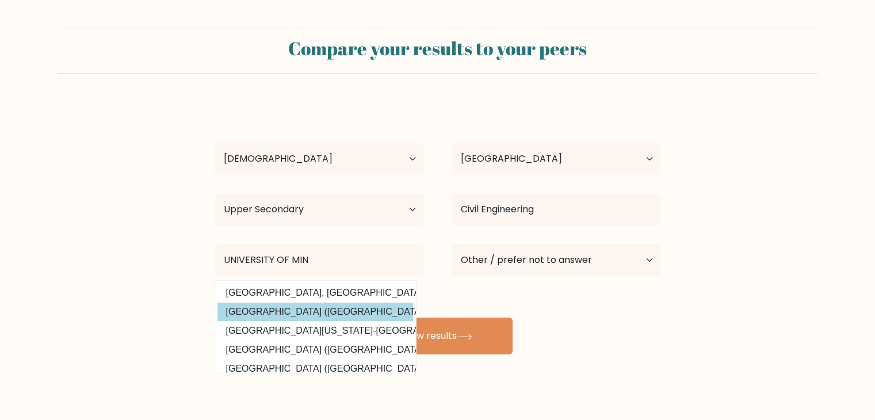
click at [366, 307] on div "[PERSON_NAME] Age Under [DEMOGRAPHIC_DATA] [DEMOGRAPHIC_DATA] [DEMOGRAPHIC_DATA…" at bounding box center [438, 227] width 460 height 253
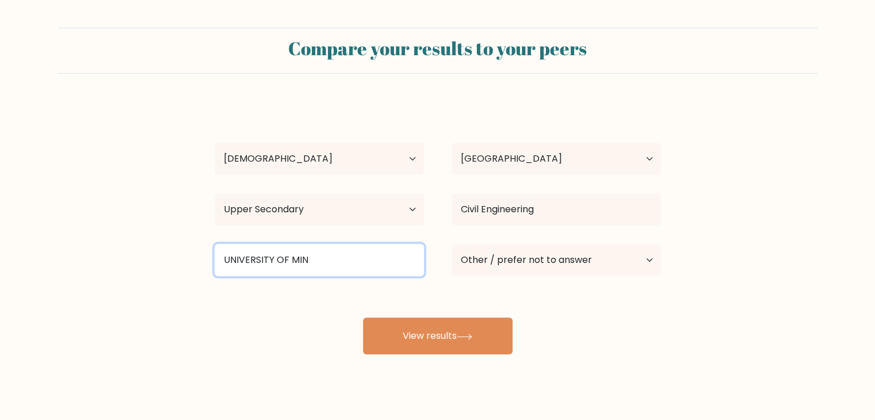
click at [329, 265] on input "UNIVERSITY OF MIN" at bounding box center [319, 260] width 209 height 32
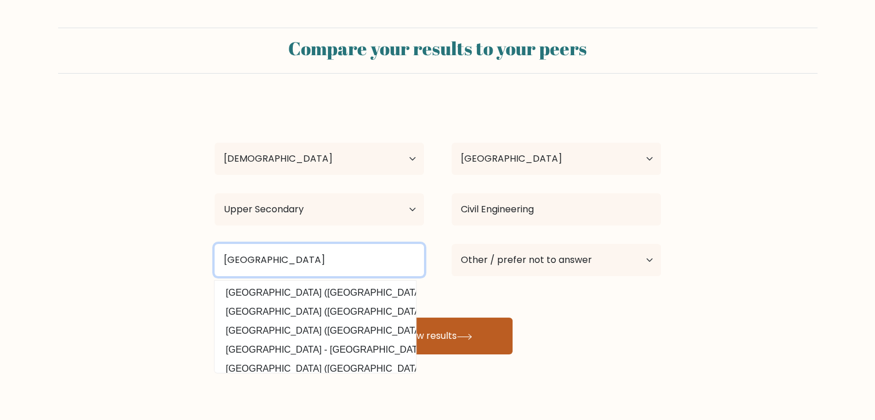
type input "[GEOGRAPHIC_DATA]"
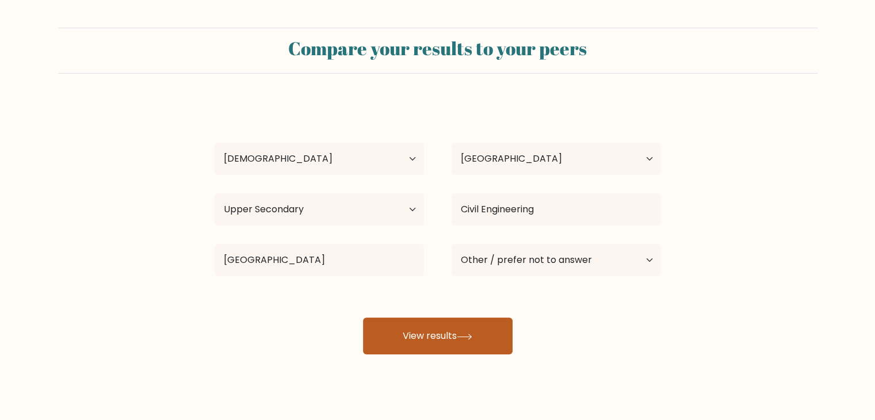
click at [481, 352] on button "View results" at bounding box center [438, 336] width 150 height 37
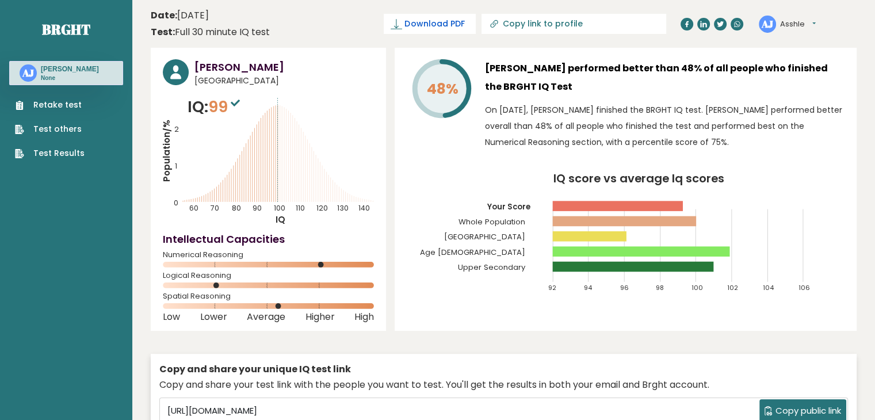
click at [464, 22] on span "Download PDF" at bounding box center [434, 24] width 60 height 12
